Goal: Task Accomplishment & Management: Manage account settings

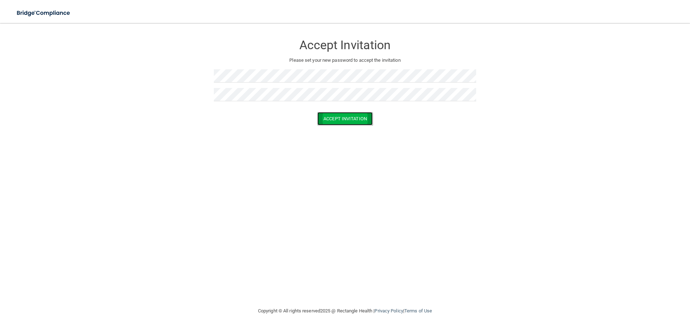
click at [340, 121] on button "Accept Invitation" at bounding box center [344, 118] width 55 height 13
click at [346, 120] on button "Accept Invitation" at bounding box center [344, 118] width 55 height 13
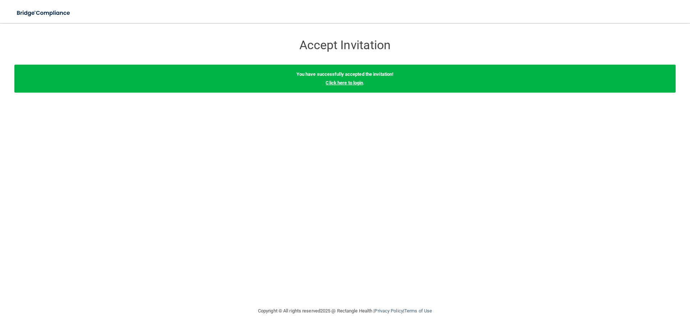
click at [340, 84] on link "Click here to login" at bounding box center [344, 82] width 37 height 5
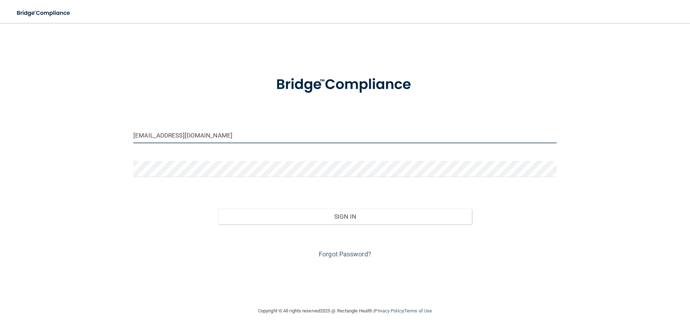
drag, startPoint x: 212, startPoint y: 132, endPoint x: 56, endPoint y: 134, distance: 155.2
click at [61, 133] on div "[EMAIL_ADDRESS][DOMAIN_NAME] Invalid email/password. You don't have permission …" at bounding box center [344, 164] width 661 height 269
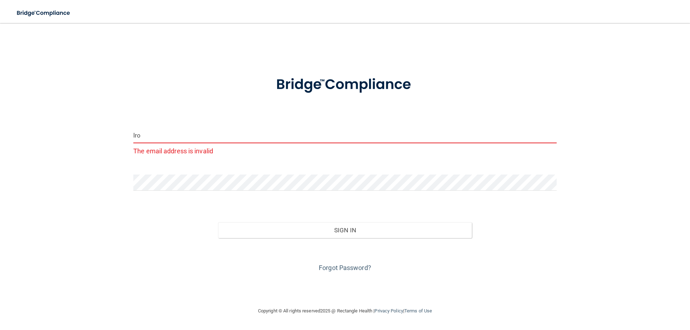
type input "[EMAIL_ADDRESS][DOMAIN_NAME]"
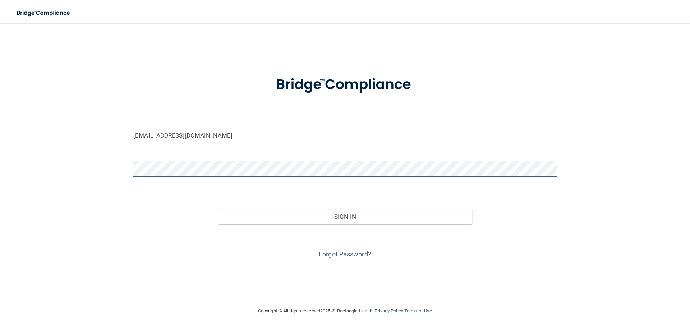
click at [60, 269] on div "[EMAIL_ADDRESS][DOMAIN_NAME] Invalid email/password. You don't have permission …" at bounding box center [344, 164] width 661 height 269
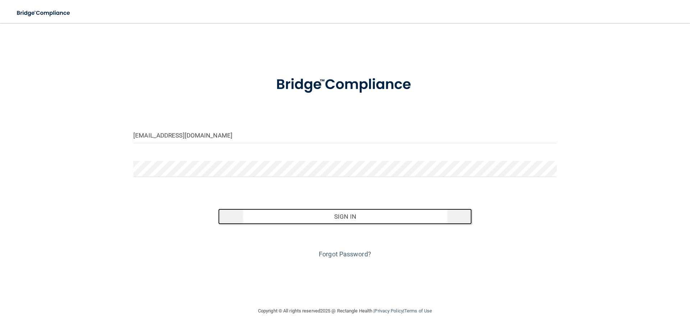
click at [346, 216] on button "Sign In" at bounding box center [345, 217] width 254 height 16
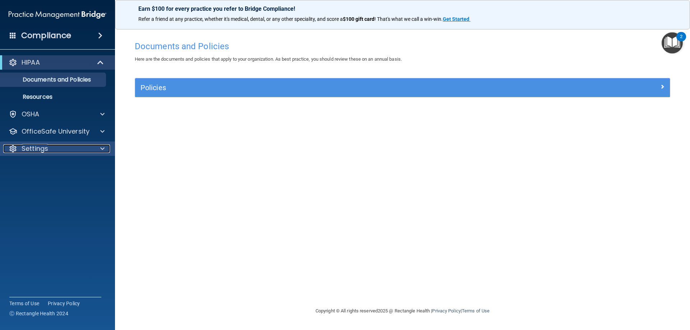
click at [102, 147] on span at bounding box center [102, 148] width 4 height 9
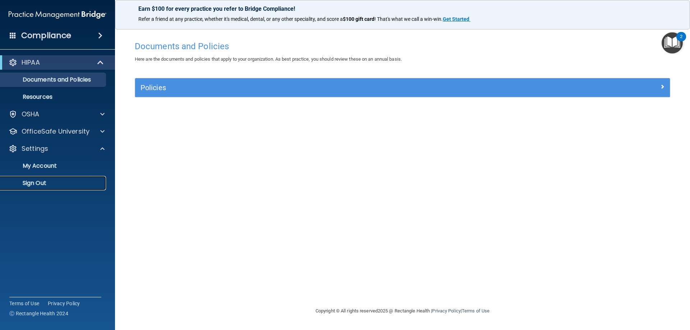
click at [46, 183] on p "Sign Out" at bounding box center [54, 183] width 98 height 7
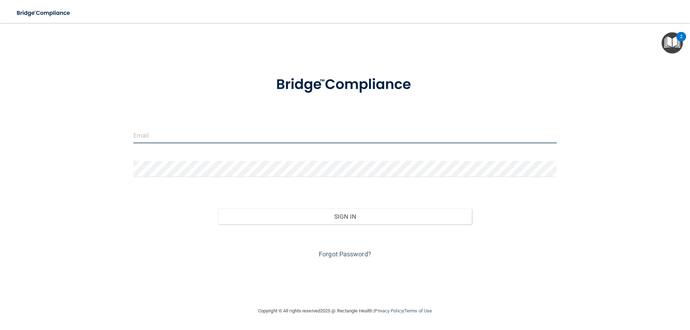
type input "[EMAIL_ADDRESS][DOMAIN_NAME]"
